Goal: Task Accomplishment & Management: Use online tool/utility

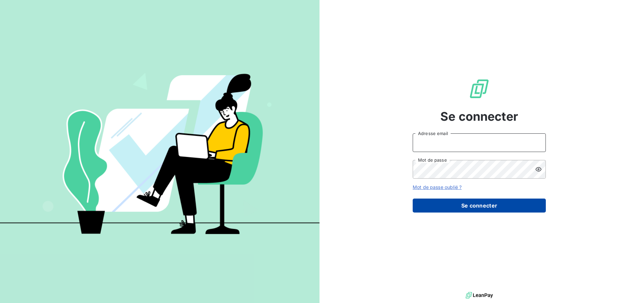
type input "[PERSON_NAME][EMAIL_ADDRESS][DOMAIN_NAME]"
click at [486, 207] on button "Se connecter" at bounding box center [479, 206] width 133 height 14
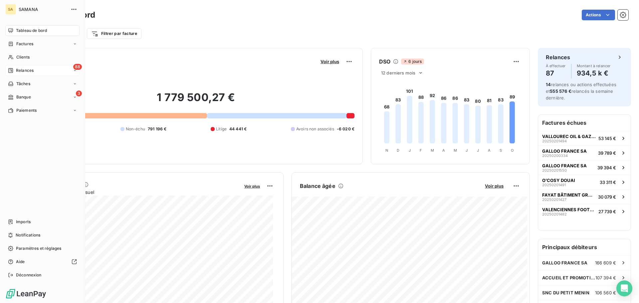
click at [36, 72] on div "88 Relances" at bounding box center [42, 70] width 74 height 11
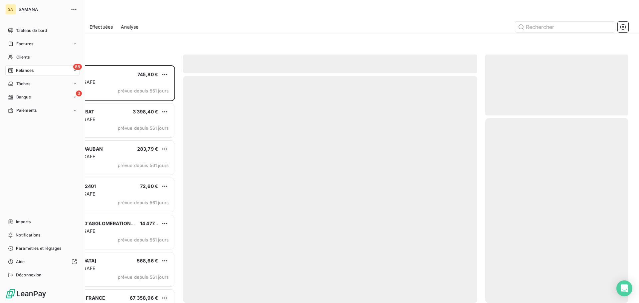
scroll to position [233, 138]
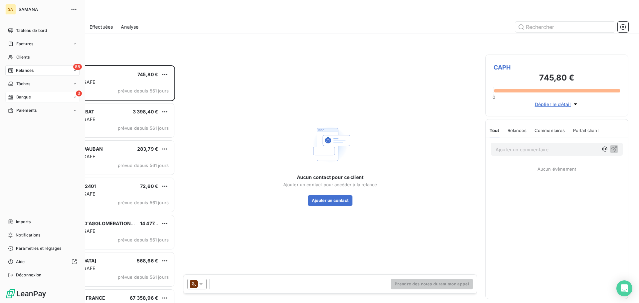
click at [54, 97] on div "3 Banque" at bounding box center [42, 97] width 74 height 11
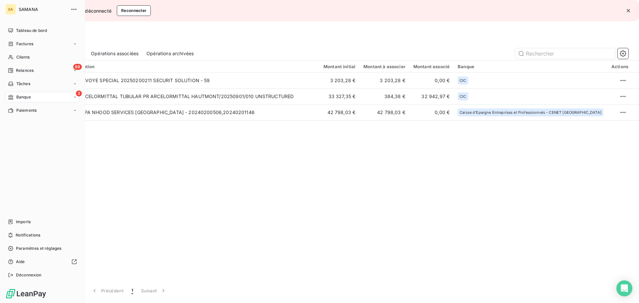
click at [48, 97] on div "3 Banque" at bounding box center [42, 97] width 74 height 11
click at [42, 123] on span "Opérations associées" at bounding box center [36, 124] width 41 height 6
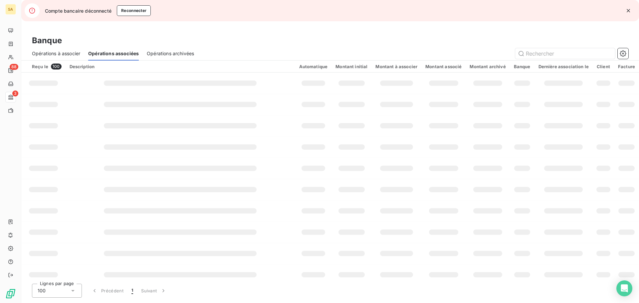
click at [627, 11] on icon "button" at bounding box center [628, 10] width 7 height 7
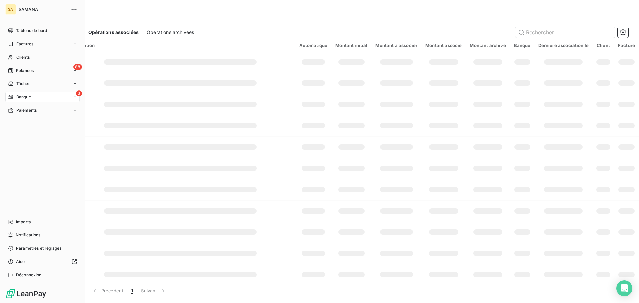
click at [33, 97] on div "3 Banque" at bounding box center [42, 97] width 74 height 11
click at [32, 112] on span "Opérations à associer" at bounding box center [37, 110] width 42 height 6
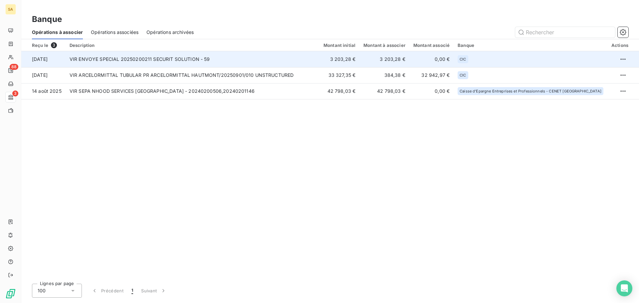
click at [181, 58] on td "VIR ENVOYE SPECIAL 20250200211 SECURIT SOLUTION - 59" at bounding box center [193, 59] width 254 height 16
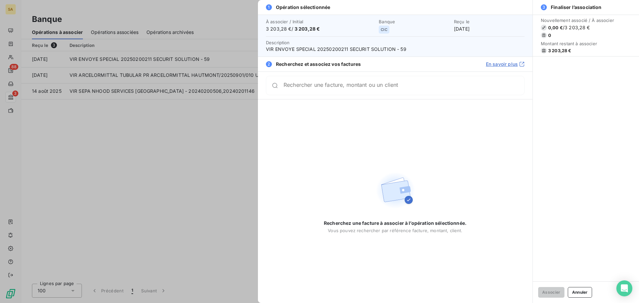
click at [328, 89] on div "Rechercher une facture, montant ou un client" at bounding box center [395, 85] width 258 height 19
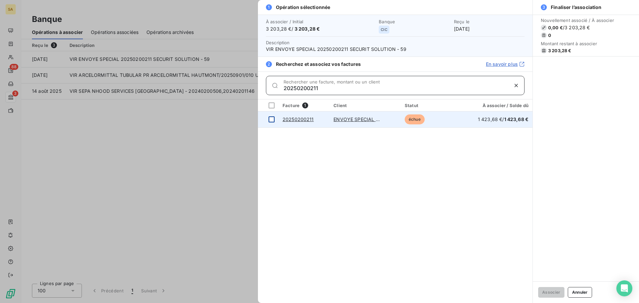
type input "20250200211"
click at [275, 119] on td at bounding box center [268, 119] width 21 height 16
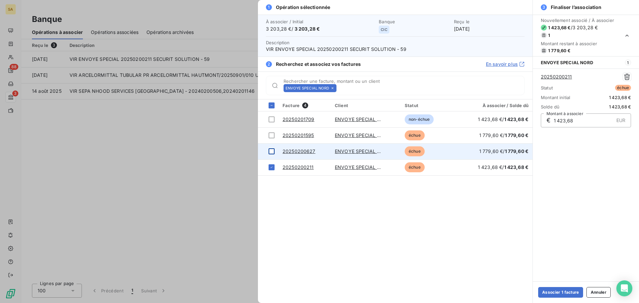
click at [271, 153] on div at bounding box center [271, 151] width 6 height 6
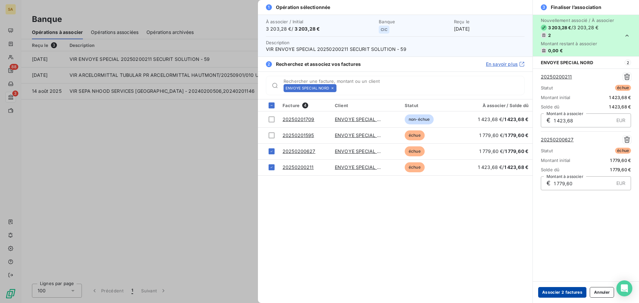
click at [564, 290] on button "Associer 2 factures" at bounding box center [562, 292] width 48 height 11
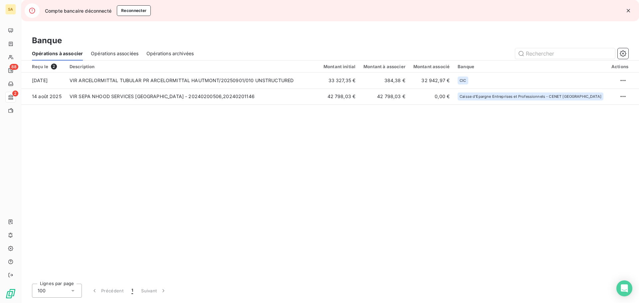
click at [629, 12] on icon "button" at bounding box center [627, 10] width 3 height 3
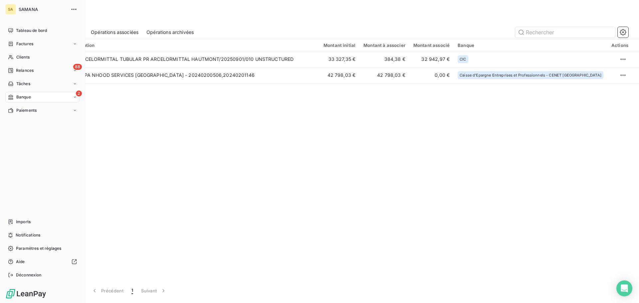
click at [26, 96] on span "Banque" at bounding box center [23, 97] width 15 height 6
click at [32, 46] on span "Factures" at bounding box center [24, 44] width 17 height 6
click at [27, 70] on span "Avoirs" at bounding box center [22, 71] width 12 height 6
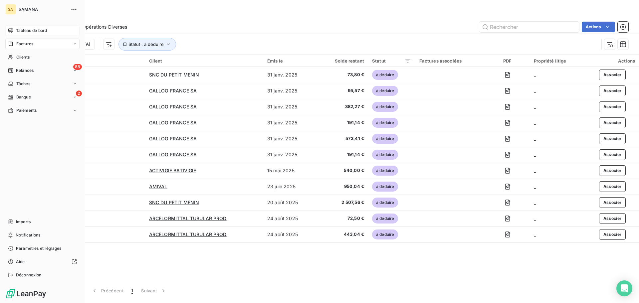
click at [14, 30] on div "Tableau de bord" at bounding box center [42, 30] width 74 height 11
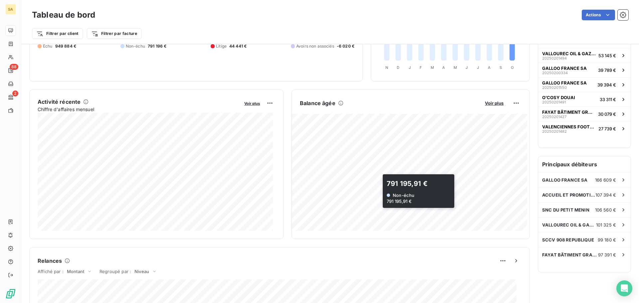
scroll to position [1, 0]
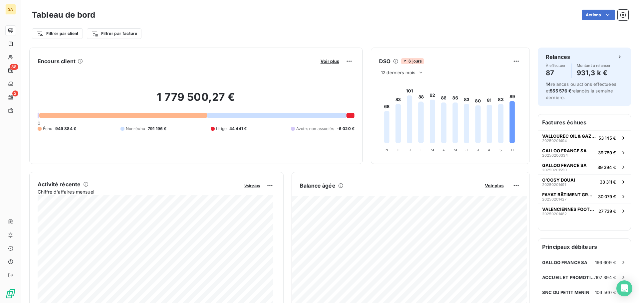
click at [346, 116] on div at bounding box center [350, 115] width 8 height 5
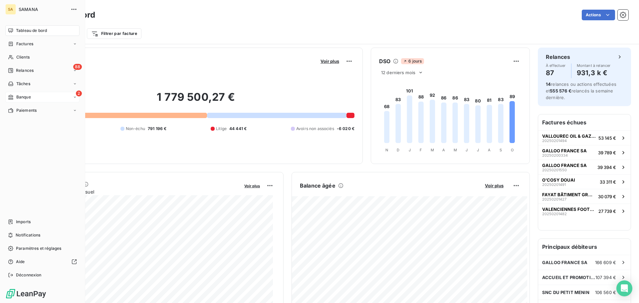
click at [43, 96] on div "2 Banque" at bounding box center [42, 97] width 74 height 11
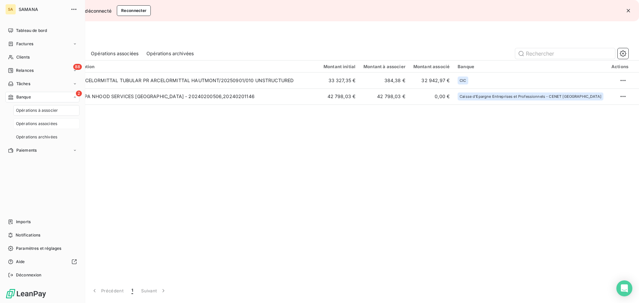
click at [60, 122] on div "Opérations associées" at bounding box center [46, 123] width 66 height 11
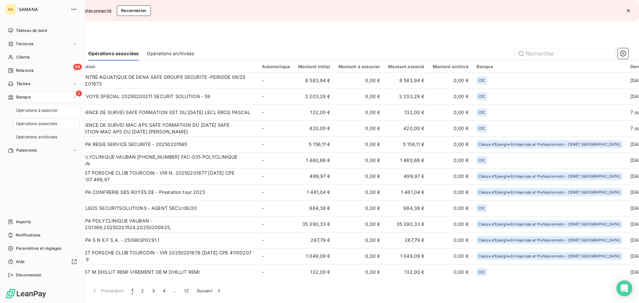
click at [60, 113] on div "Opérations à associer" at bounding box center [46, 110] width 66 height 11
